Goal: Answer question/provide support: Share knowledge or assist other users

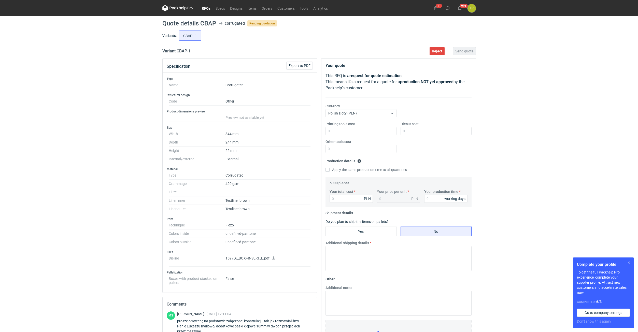
click at [630, 264] on button "button" at bounding box center [629, 263] width 6 height 6
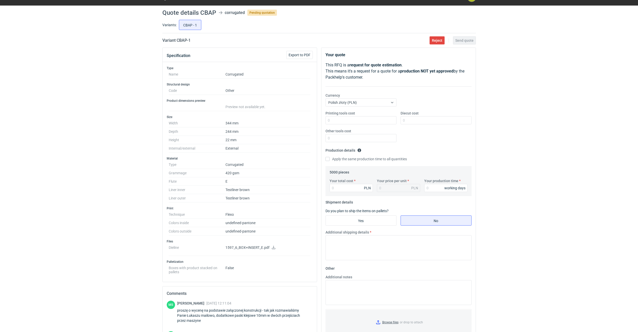
scroll to position [1, 0]
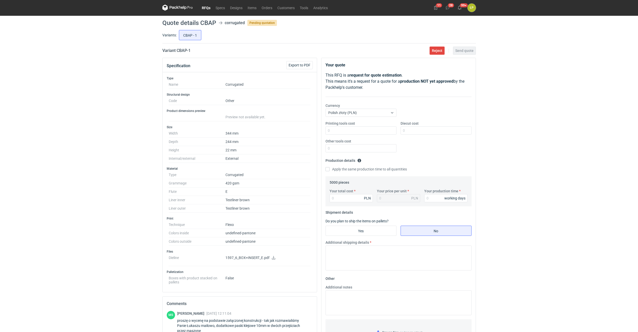
click at [273, 257] on icon at bounding box center [274, 258] width 4 height 4
drag, startPoint x: 198, startPoint y: 51, endPoint x: 177, endPoint y: 53, distance: 20.7
click at [177, 53] on div "Variant CBAP - 1 Reject Send quote" at bounding box center [318, 51] width 313 height 6
copy h2 "CBAP - 1"
click at [274, 257] on icon at bounding box center [273, 258] width 4 height 4
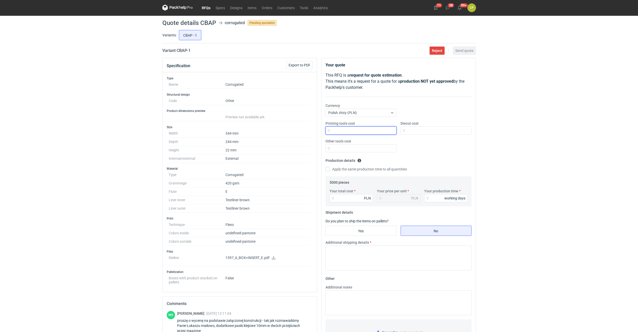
click at [334, 130] on input "Printing tools cost" at bounding box center [360, 130] width 71 height 8
type input "1700"
click at [413, 130] on input "Diecut cost" at bounding box center [435, 130] width 71 height 8
type input "2700"
click at [381, 150] on input "Other tools cost" at bounding box center [360, 148] width 71 height 8
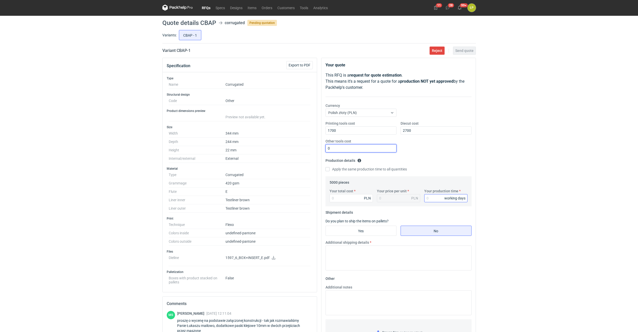
type input "0"
drag, startPoint x: 434, startPoint y: 194, endPoint x: 434, endPoint y: 197, distance: 2.8
click at [434, 197] on div "Your production time working days" at bounding box center [445, 196] width 47 height 14
click at [434, 197] on input "Your production time" at bounding box center [445, 198] width 43 height 8
type input "15"
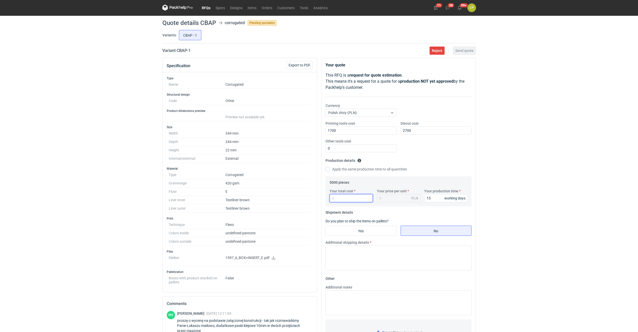
drag, startPoint x: 357, startPoint y: 199, endPoint x: 359, endPoint y: 202, distance: 3.0
click at [357, 199] on input "Your total cost" at bounding box center [351, 198] width 43 height 8
type input "9050"
type input "1.81"
type input "9050"
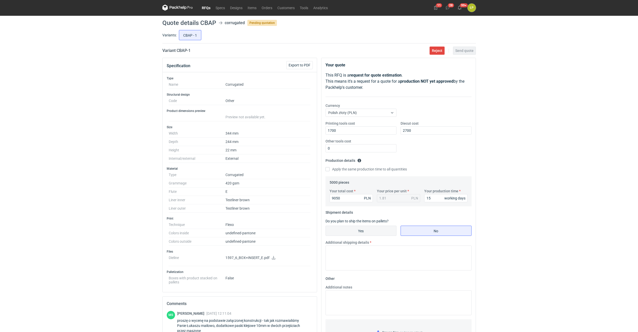
click at [370, 231] on input "Yes" at bounding box center [361, 231] width 70 height 10
radio input "true"
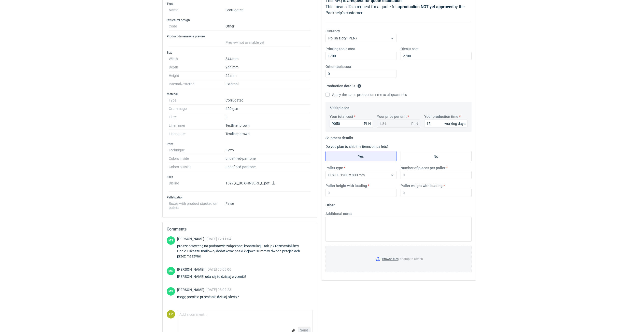
scroll to position [87, 0]
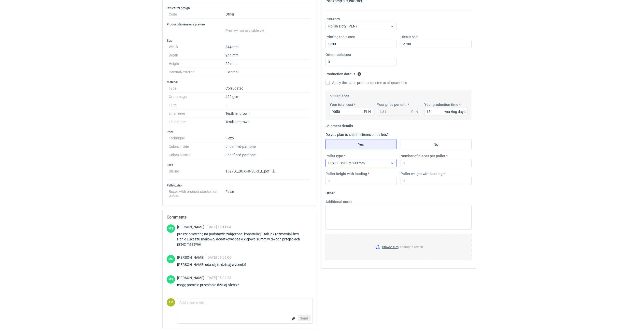
click at [390, 166] on div at bounding box center [392, 163] width 8 height 8
click at [380, 181] on div "EPAL2, 1200 x 1000 mm" at bounding box center [361, 183] width 63 height 5
click at [407, 168] on div "Pallet type option EPAL2, 1200 x 1000 mm, selected. Select is focused ,type to …" at bounding box center [398, 171] width 150 height 36
click at [410, 165] on input "Number of pieces per pallet" at bounding box center [435, 163] width 71 height 8
type input "2000"
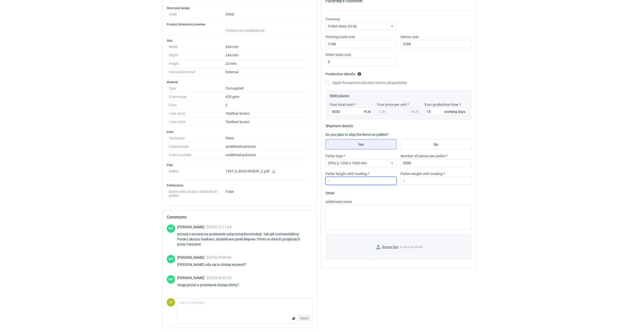
click at [387, 181] on input "Pallet height with loading" at bounding box center [360, 181] width 71 height 8
drag, startPoint x: 354, startPoint y: 183, endPoint x: 306, endPoint y: 183, distance: 47.8
click at [325, 183] on input "1800" at bounding box center [360, 181] width 71 height 8
type input "2"
type input "1900"
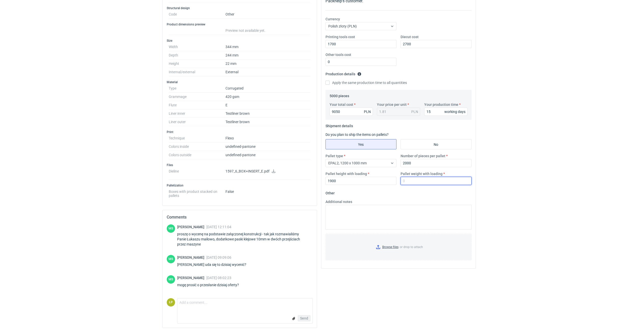
click at [422, 183] on input "Pallet weight with loading" at bounding box center [435, 181] width 71 height 8
click at [497, 170] on div "RFQs Specs Designs Items Orders Customers Tools Analytics 11 28 99+ ŁP Łukasz P…" at bounding box center [319, 79] width 638 height 332
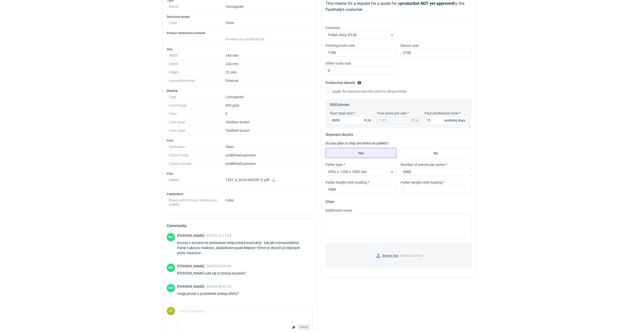
scroll to position [87, 0]
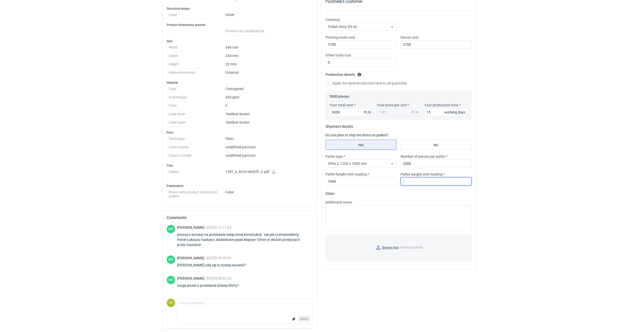
click at [418, 182] on input "Pallet weight with loading" at bounding box center [435, 181] width 71 height 8
click at [438, 179] on input "Pallet weight with loading" at bounding box center [435, 181] width 71 height 8
type input "430"
click at [506, 168] on div "RFQs Specs Designs Items Orders Customers Tools Analytics 11 28 99+ ŁP Łukasz P…" at bounding box center [319, 79] width 638 height 332
click at [391, 245] on input "Browse files or drop to attach" at bounding box center [398, 247] width 145 height 25
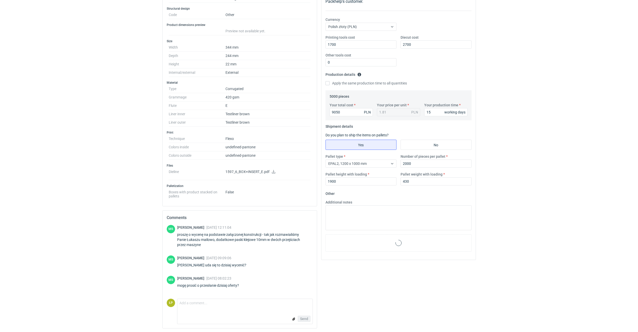
click at [507, 180] on div "RFQs Specs Designs Items Orders Customers Tools Analytics 11 28 99+ ŁP Łukasz P…" at bounding box center [319, 79] width 638 height 332
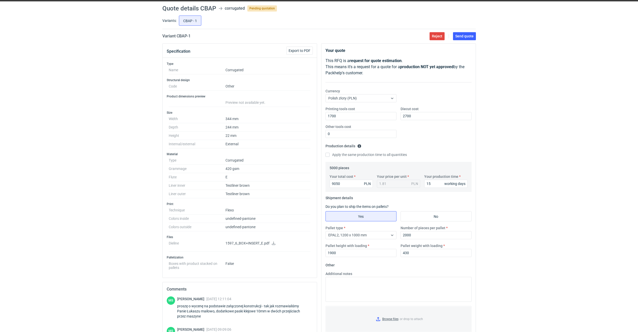
scroll to position [0, 0]
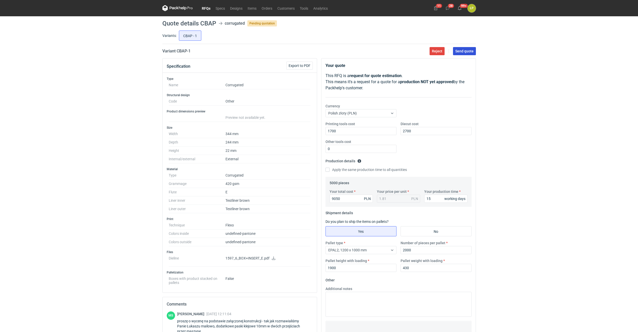
click at [457, 53] on span "Send quote" at bounding box center [464, 51] width 18 height 4
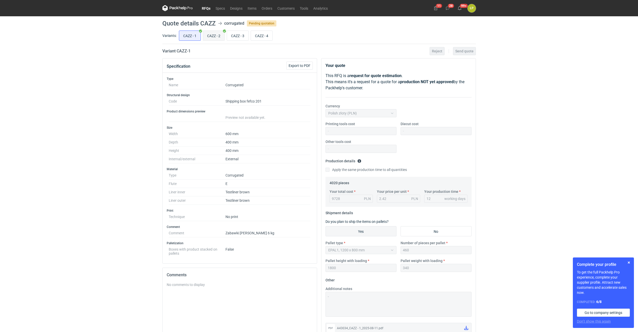
click at [209, 36] on input "CAZZ - 2" at bounding box center [213, 36] width 21 height 10
radio input "true"
click at [229, 37] on input "CAZZ - 3" at bounding box center [237, 36] width 21 height 10
radio input "true"
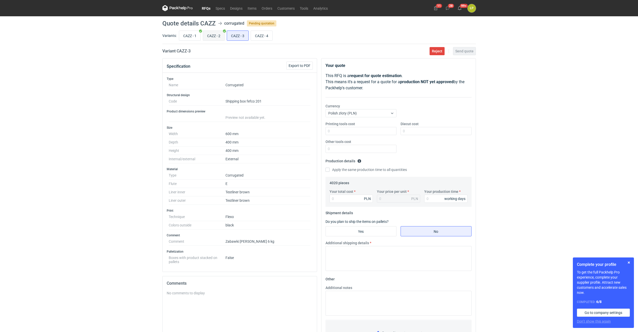
click at [209, 38] on input "CAZZ - 2" at bounding box center [213, 36] width 21 height 10
radio input "true"
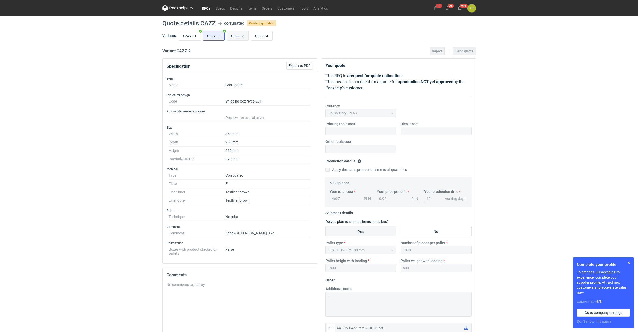
click at [238, 37] on input "CAZZ - 3" at bounding box center [237, 36] width 21 height 10
radio input "true"
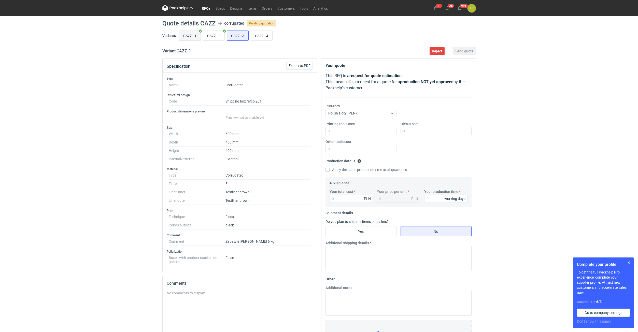
click at [191, 38] on input "CAZZ - 1" at bounding box center [189, 36] width 21 height 10
radio input "true"
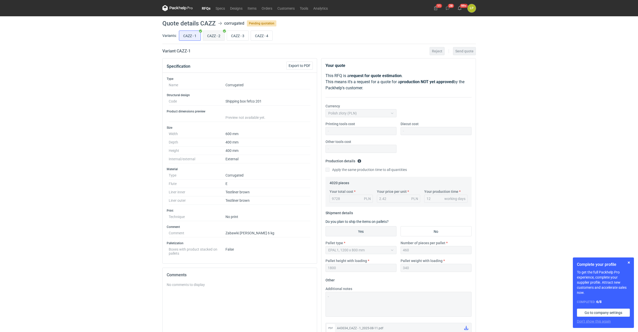
click at [209, 37] on input "CAZZ - 2" at bounding box center [213, 36] width 21 height 10
radio input "true"
click at [186, 39] on input "CAZZ - 1" at bounding box center [189, 36] width 21 height 10
radio input "true"
click at [214, 37] on input "CAZZ - 2" at bounding box center [213, 36] width 21 height 10
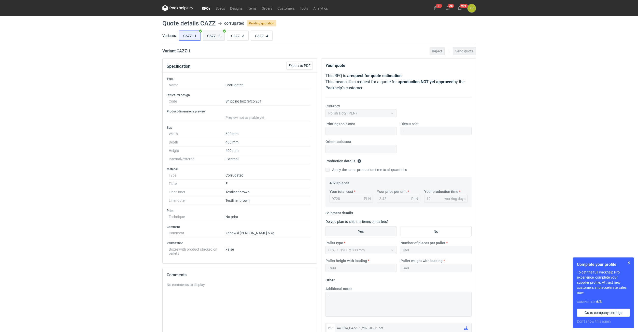
radio input "true"
click at [236, 37] on input "CAZZ - 3" at bounding box center [237, 36] width 21 height 10
radio input "true"
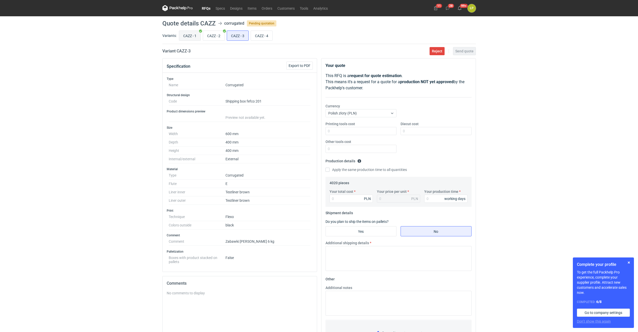
click at [195, 38] on input "CAZZ - 1" at bounding box center [189, 36] width 21 height 10
radio input "true"
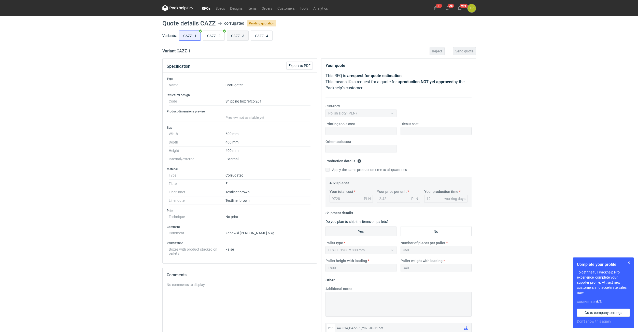
click at [232, 37] on input "CAZZ - 3" at bounding box center [237, 36] width 21 height 10
radio input "true"
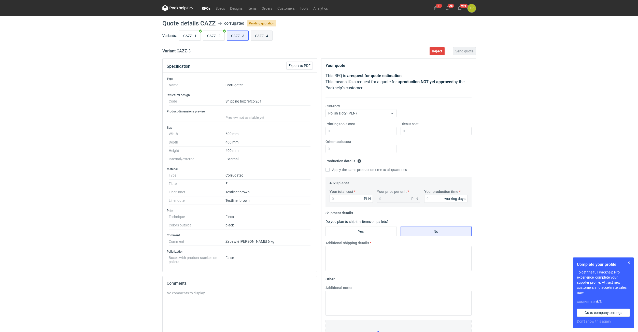
click at [260, 38] on input "CAZZ - 4" at bounding box center [261, 36] width 21 height 10
radio input "true"
click at [243, 38] on input "CAZZ - 3" at bounding box center [237, 36] width 21 height 10
radio input "true"
click at [631, 264] on button "button" at bounding box center [629, 263] width 6 height 6
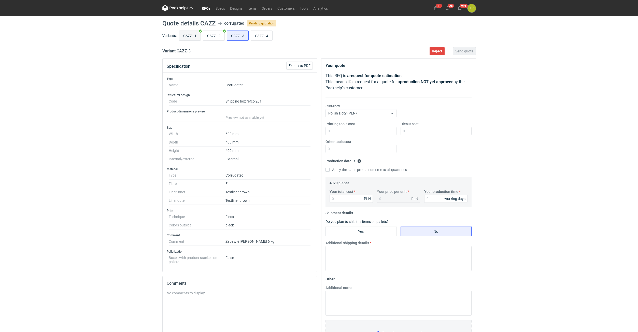
click at [196, 38] on input "CAZZ - 1" at bounding box center [189, 36] width 21 height 10
radio input "true"
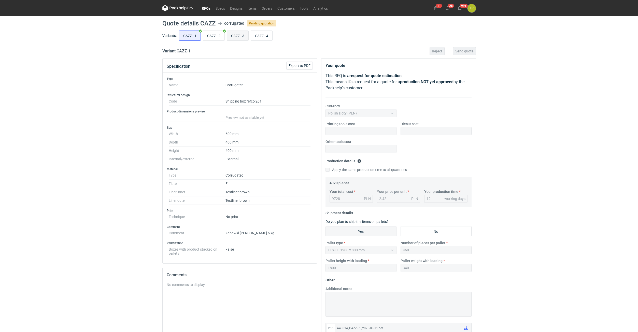
click at [241, 36] on input "CAZZ - 3" at bounding box center [237, 36] width 21 height 10
radio input "true"
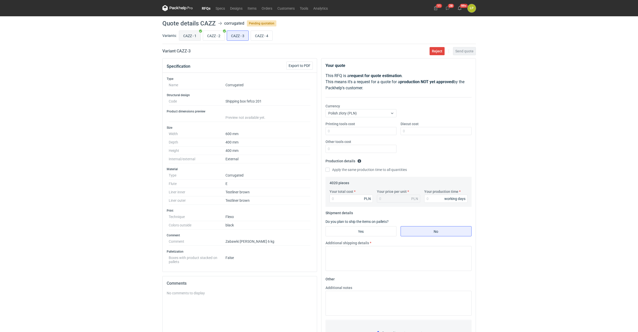
click at [195, 33] on input "CAZZ - 1" at bounding box center [189, 36] width 21 height 10
radio input "true"
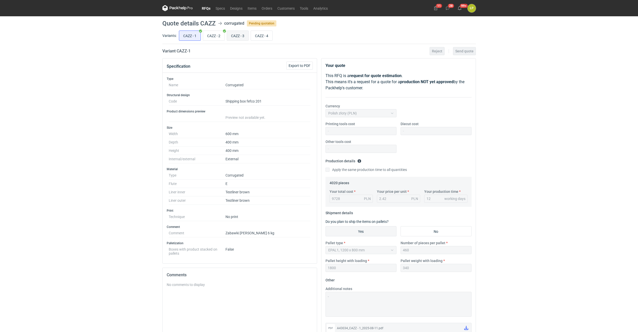
click at [234, 35] on input "CAZZ - 3" at bounding box center [237, 36] width 21 height 10
radio input "true"
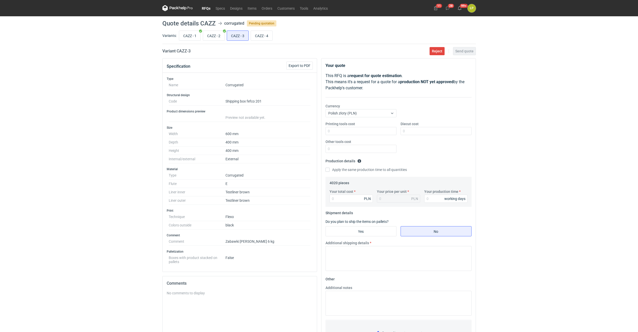
click at [230, 198] on dd "Testliner brown" at bounding box center [267, 200] width 85 height 8
click at [341, 127] on div "Printing tools cost" at bounding box center [360, 128] width 75 height 14
click at [341, 131] on input "Printing tools cost" at bounding box center [360, 131] width 71 height 8
type input "900"
click at [411, 132] on input "Diecut cost" at bounding box center [435, 131] width 71 height 8
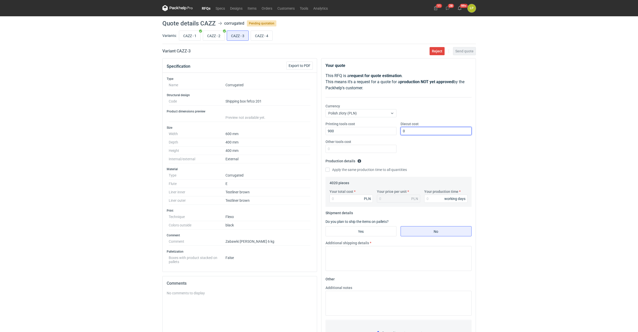
type input "0"
click at [374, 155] on div "Printing tools cost 900 Diecut cost 0 Other tools cost" at bounding box center [398, 139] width 150 height 36
click at [375, 151] on input "Other tools cost" at bounding box center [360, 149] width 71 height 8
type input "0"
click at [429, 200] on input "Your production time" at bounding box center [445, 199] width 43 height 8
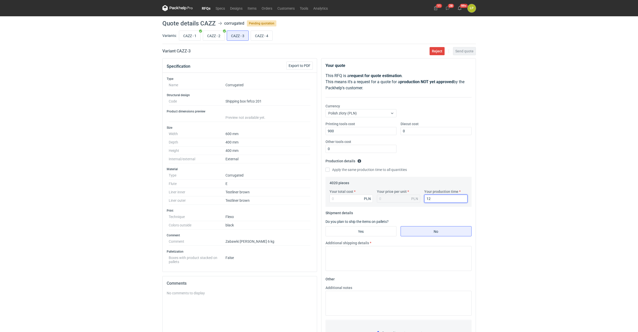
type input "12"
click at [352, 194] on div "Your total cost PLN" at bounding box center [350, 196] width 47 height 14
click at [351, 204] on div "Your total cost PLN Your price per unit PLN Your production time 12 working days" at bounding box center [398, 198] width 142 height 18
click at [351, 201] on input "Your total cost" at bounding box center [351, 199] width 43 height 8
type input "10170"
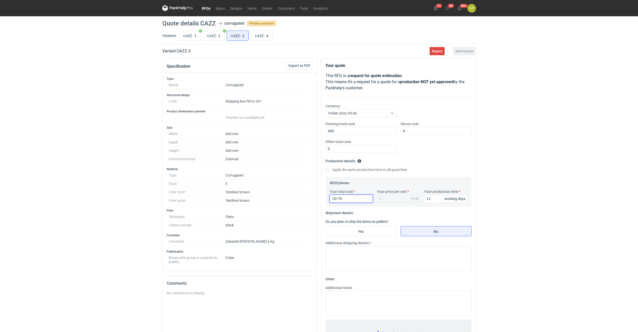
type input "2.53"
type input "10170"
click at [362, 234] on input "Yes" at bounding box center [361, 231] width 70 height 10
radio input "true"
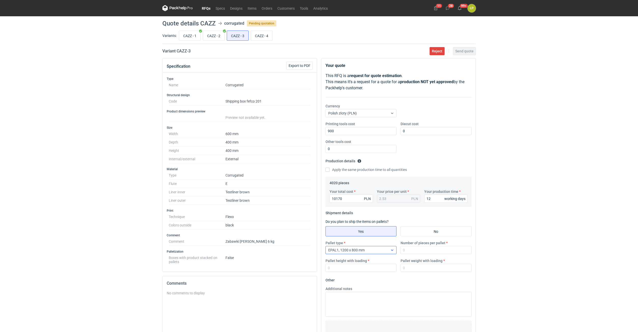
click at [363, 252] on div "EPAL1, 1200 x 800 mm" at bounding box center [346, 250] width 36 height 5
click at [406, 250] on input "Number of pieces per pallet" at bounding box center [435, 250] width 71 height 8
type input "460"
click at [354, 268] on input "Pallet height with loading" at bounding box center [360, 268] width 71 height 8
type input "1800"
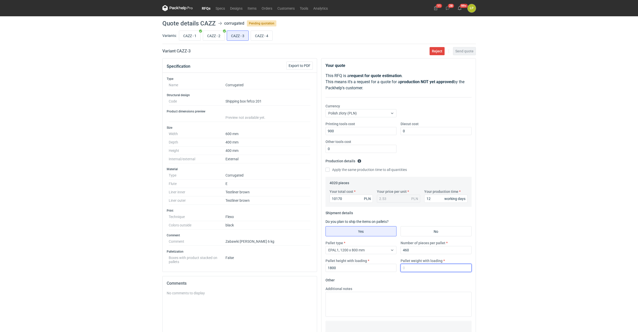
click at [416, 269] on input "Pallet weight with loading" at bounding box center [435, 268] width 71 height 8
click at [187, 35] on input "CAZZ - 1" at bounding box center [189, 36] width 21 height 10
radio input "true"
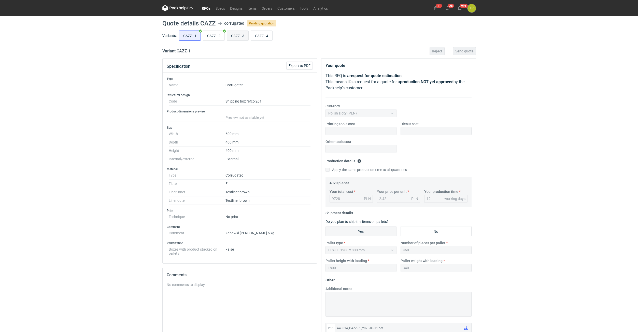
click at [236, 35] on input "CAZZ - 3" at bounding box center [237, 36] width 21 height 10
radio input "true"
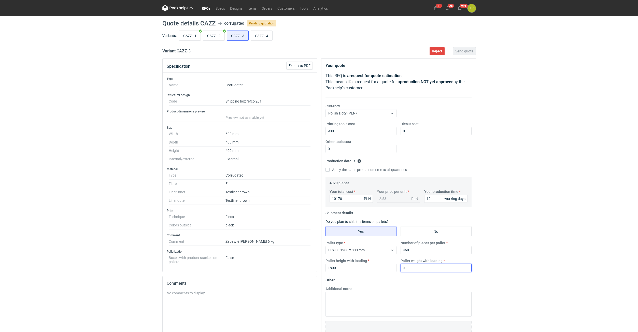
click at [415, 269] on input "Pallet weight with loading" at bounding box center [435, 268] width 71 height 8
type input "340"
click at [496, 252] on div "RFQs Specs Designs Items Orders Customers Tools Analytics 11 28 99+ ŁP Łukasz P…" at bounding box center [319, 166] width 638 height 332
click at [463, 54] on button "Send quote" at bounding box center [464, 51] width 23 height 8
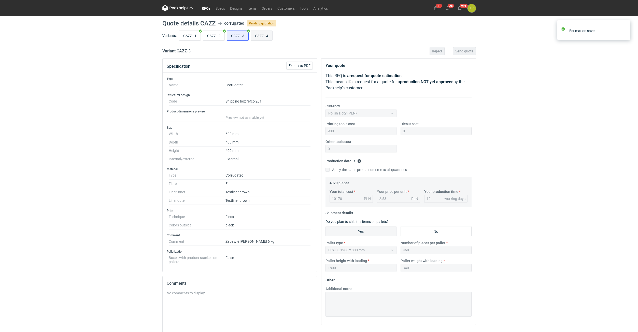
click at [265, 34] on input "CAZZ - 4" at bounding box center [261, 36] width 21 height 10
radio input "true"
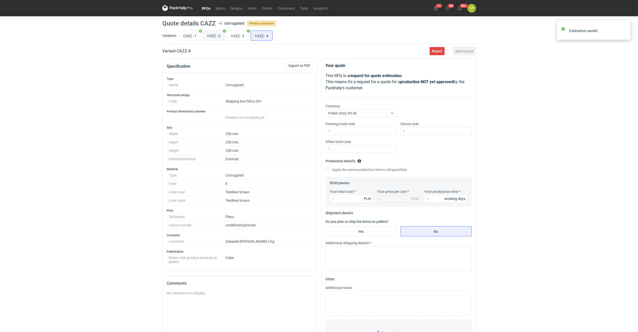
click at [207, 36] on input "CAZZ - 2" at bounding box center [213, 36] width 21 height 10
radio input "true"
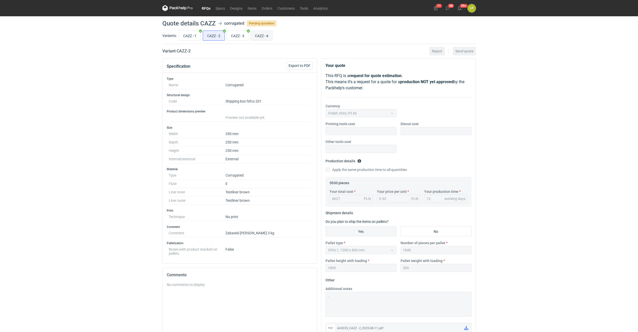
click at [261, 35] on input "CAZZ - 4" at bounding box center [261, 36] width 21 height 10
radio input "true"
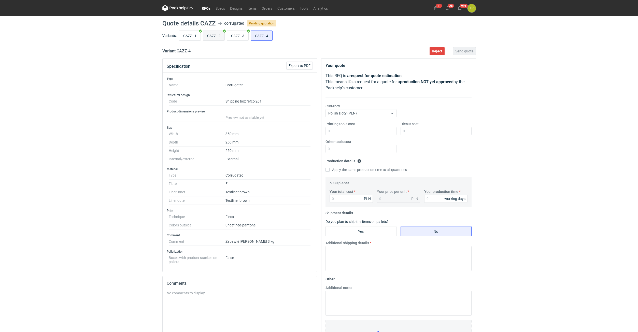
click at [212, 38] on input "CAZZ - 2" at bounding box center [213, 36] width 21 height 10
radio input "true"
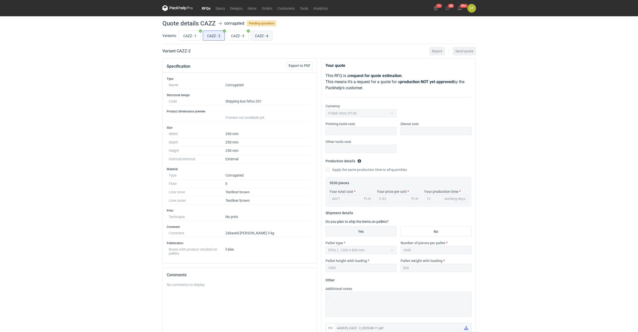
click at [267, 35] on input "CAZZ - 4" at bounding box center [261, 36] width 21 height 10
radio input "true"
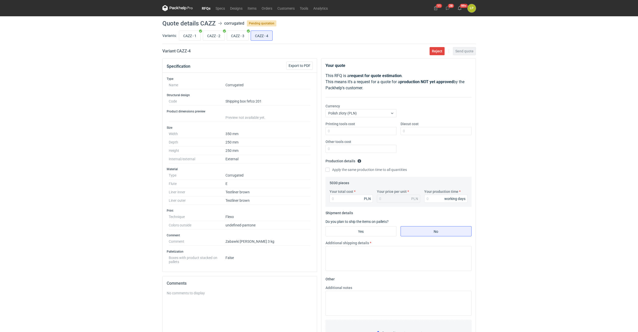
click at [184, 172] on dt "Type" at bounding box center [197, 175] width 57 height 8
click at [354, 134] on input "Printing tools cost" at bounding box center [360, 131] width 71 height 8
type input "400"
click at [413, 132] on input "Diecut cost" at bounding box center [435, 131] width 71 height 8
type input "0"
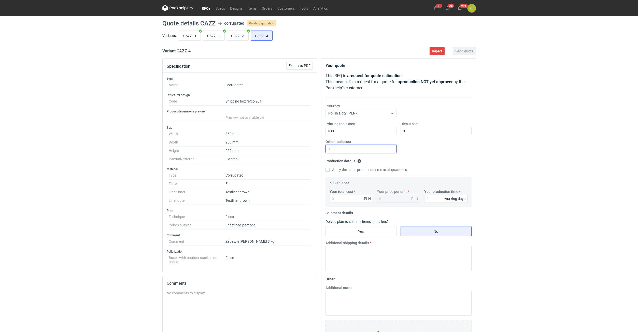
click at [375, 148] on input "Other tools cost" at bounding box center [360, 149] width 71 height 8
type input "0"
click at [430, 194] on div "Your production time working days" at bounding box center [445, 196] width 47 height 14
click at [430, 196] on input "Your production time" at bounding box center [445, 199] width 43 height 8
type input "12"
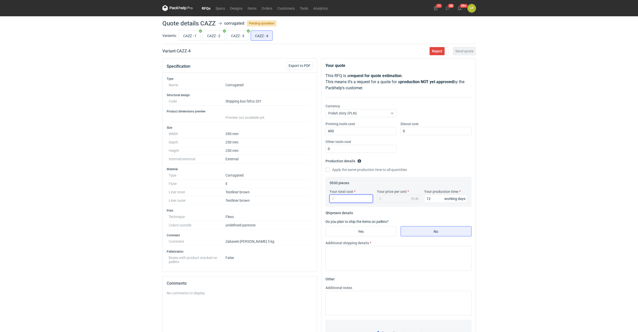
click at [356, 202] on input "Your total cost" at bounding box center [351, 199] width 43 height 8
type input "4778"
type input "0.95"
type input "4778"
click at [362, 222] on label "Do you plan to ship the items on pallets?" at bounding box center [356, 222] width 63 height 4
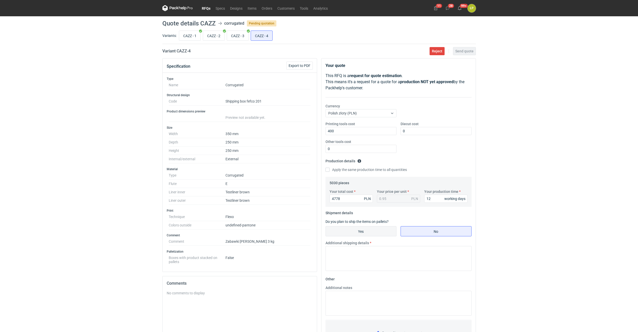
click at [362, 228] on input "Yes" at bounding box center [361, 231] width 70 height 10
radio input "true"
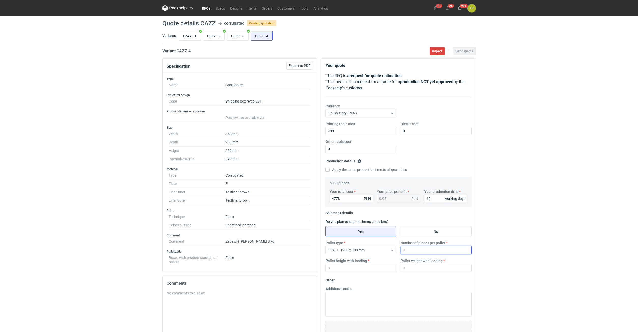
click at [409, 250] on input "Number of pieces per pallet" at bounding box center [435, 250] width 71 height 8
click at [384, 251] on div "EPAL1, 1200 x 800 mm" at bounding box center [357, 250] width 62 height 7
click at [378, 266] on div "EPAL1, 1200 x 800 mm EPAL2, 1200 x 1000 mm EPAL3, 1000 x 1200 mm 1/2 EUR6, 800 …" at bounding box center [361, 282] width 68 height 50
click at [382, 268] on div "EPAL2, 1200 x 1000 mm" at bounding box center [361, 270] width 63 height 5
click at [408, 253] on input "Number of pieces per pallet" at bounding box center [435, 250] width 71 height 8
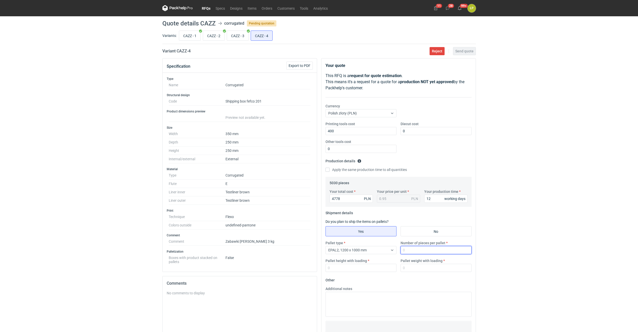
click at [409, 252] on input "Number of pieces per pallet" at bounding box center [435, 250] width 71 height 8
type input "1840"
click at [357, 267] on input "Pallet height with loading" at bounding box center [360, 268] width 71 height 8
click at [367, 269] on input "Pallet height with loading" at bounding box center [360, 268] width 71 height 8
type input "1800"
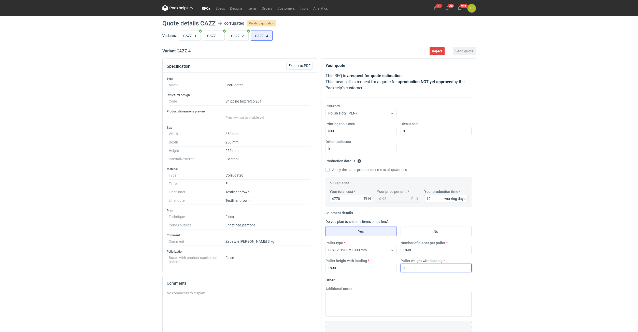
click at [421, 271] on input "Pallet weight with loading" at bounding box center [435, 268] width 71 height 8
click at [212, 36] on input "CAZZ - 2" at bounding box center [213, 36] width 21 height 10
radio input "true"
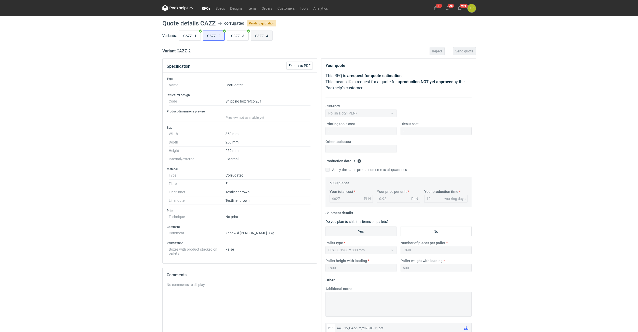
click at [261, 35] on input "CAZZ - 4" at bounding box center [261, 36] width 21 height 10
radio input "true"
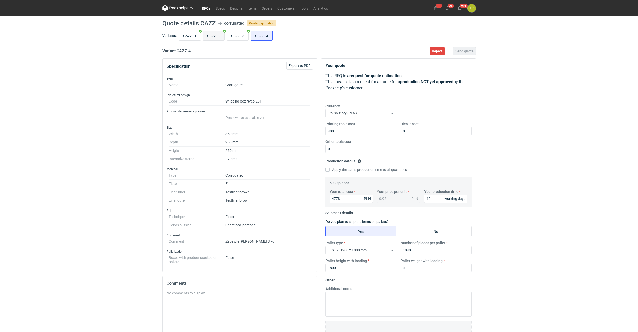
click at [217, 38] on input "CAZZ - 2" at bounding box center [213, 36] width 21 height 10
radio input "true"
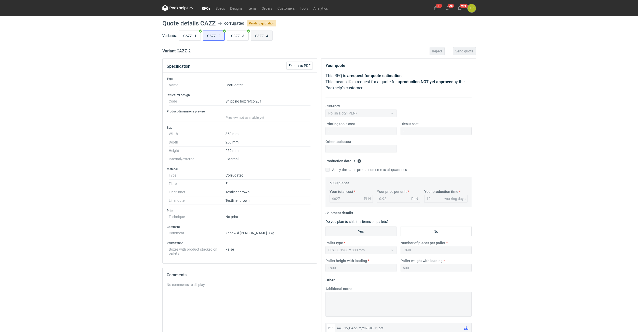
click at [256, 36] on input "CAZZ - 4" at bounding box center [261, 36] width 21 height 10
radio input "true"
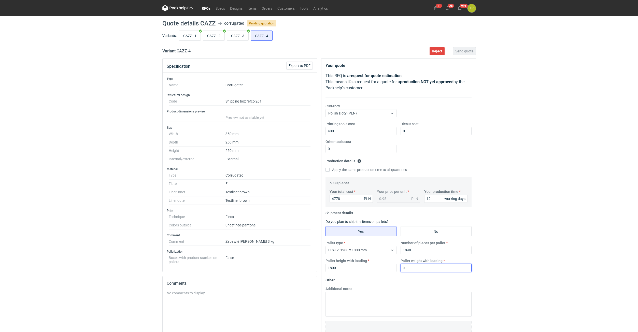
click at [428, 267] on input "Pallet weight with loading" at bounding box center [435, 268] width 71 height 8
type input "500"
click at [514, 266] on div "RFQs Specs Designs Items Orders Customers Tools Analytics 11 28 99+ ŁP Łukasz P…" at bounding box center [319, 166] width 638 height 332
click at [454, 51] on button "Send quote" at bounding box center [464, 51] width 23 height 8
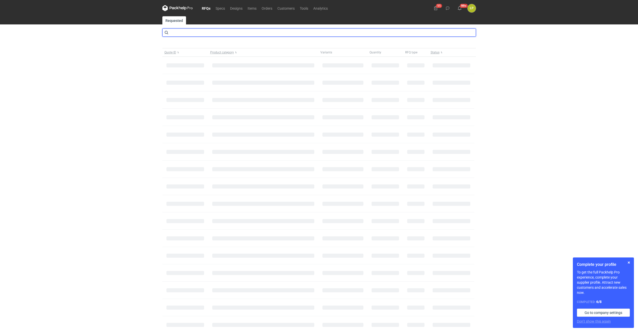
click at [219, 33] on input "text" at bounding box center [318, 32] width 313 height 8
type input "CAXY"
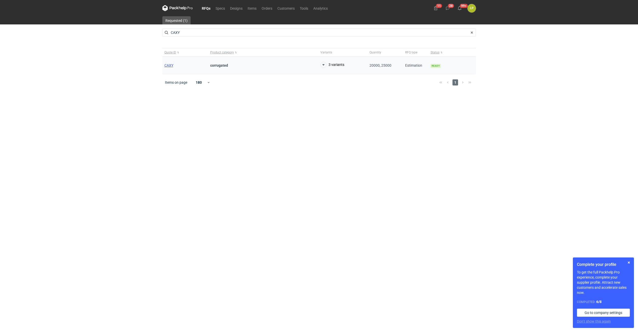
click at [171, 65] on span "CAXY" at bounding box center [168, 65] width 9 height 4
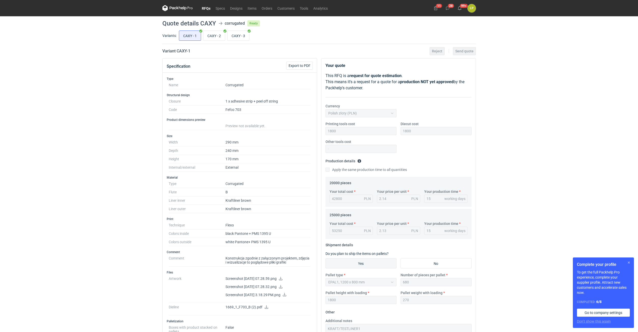
click at [629, 263] on button "button" at bounding box center [629, 263] width 6 height 6
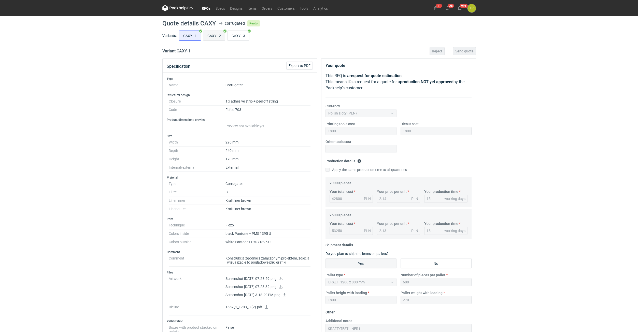
click at [211, 36] on input "CAXY - 2" at bounding box center [214, 36] width 22 height 10
radio input "true"
click at [242, 38] on input "CAXY - 3" at bounding box center [238, 36] width 22 height 10
radio input "true"
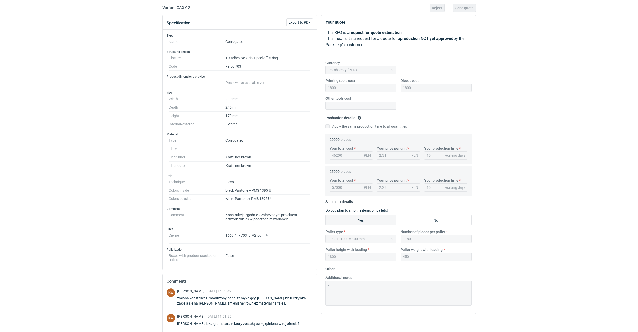
scroll to position [107, 0]
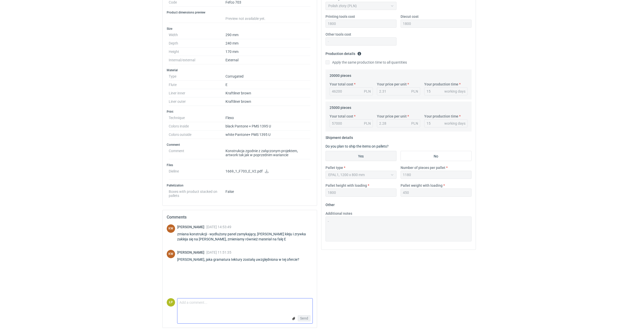
click at [203, 308] on textarea "Comment message" at bounding box center [244, 303] width 135 height 11
click at [218, 306] on textarea "e0.430 k/k" at bounding box center [244, 303] width 135 height 11
type textarea "e0.430 k/k (135/120/135)"
click at [303, 318] on span "Send" at bounding box center [304, 319] width 8 height 4
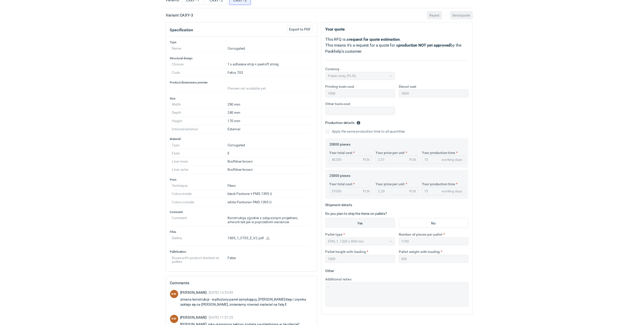
scroll to position [0, 0]
